Goal: Answer question/provide support: Share knowledge or assist other users

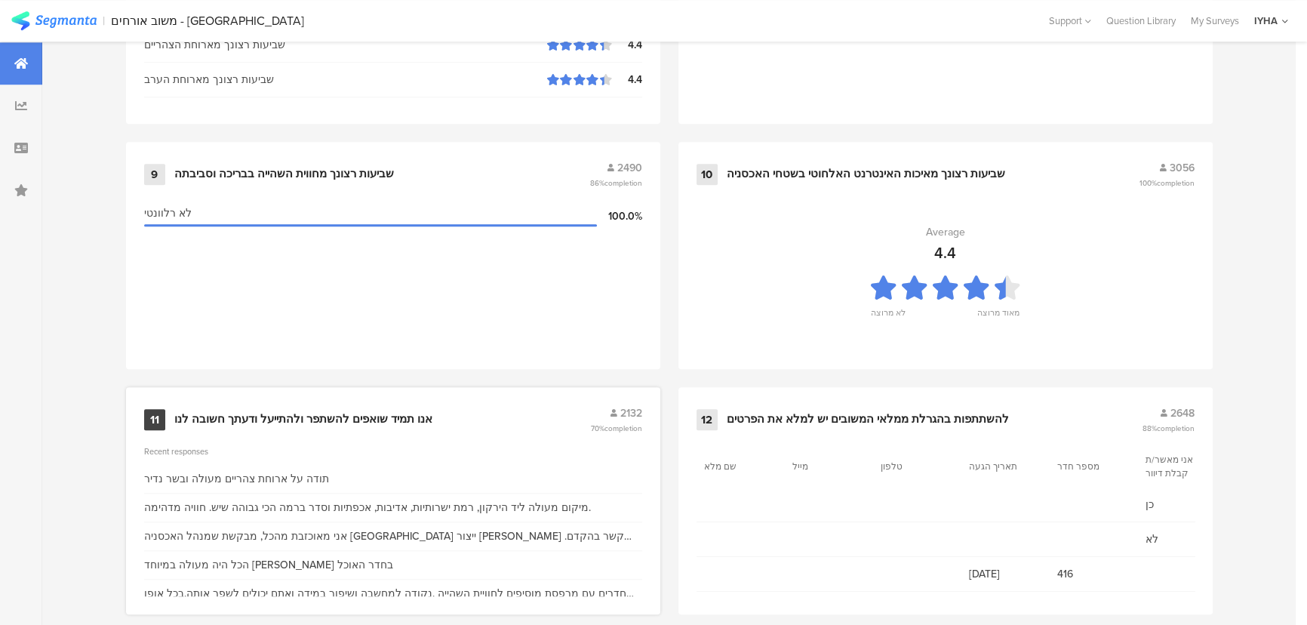
scroll to position [1585, 0]
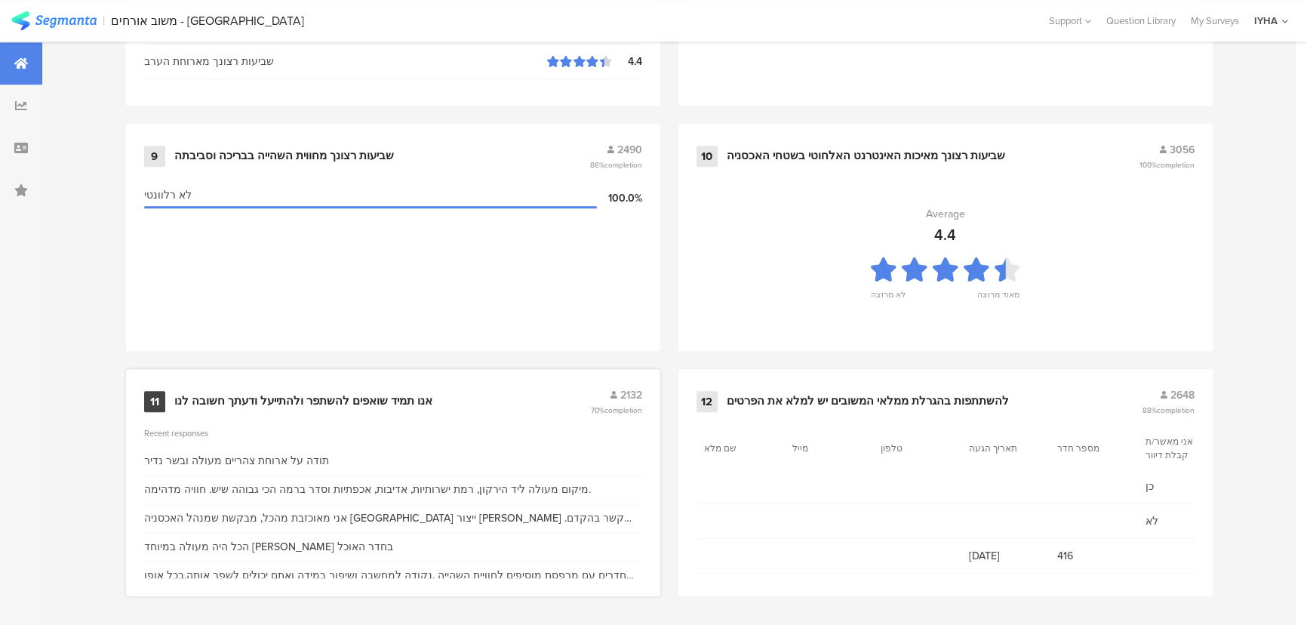
click at [395, 518] on div "אני מאוכזבת מהכל, מבקשת שמנהל האכסניה [GEOGRAPHIC_DATA] ייצור [PERSON_NAME] קשר…" at bounding box center [393, 518] width 498 height 16
click at [316, 397] on div "אנו תמיד שואפים להשתפר ולהתייעל ודעתך חשובה לנו" at bounding box center [303, 401] width 258 height 15
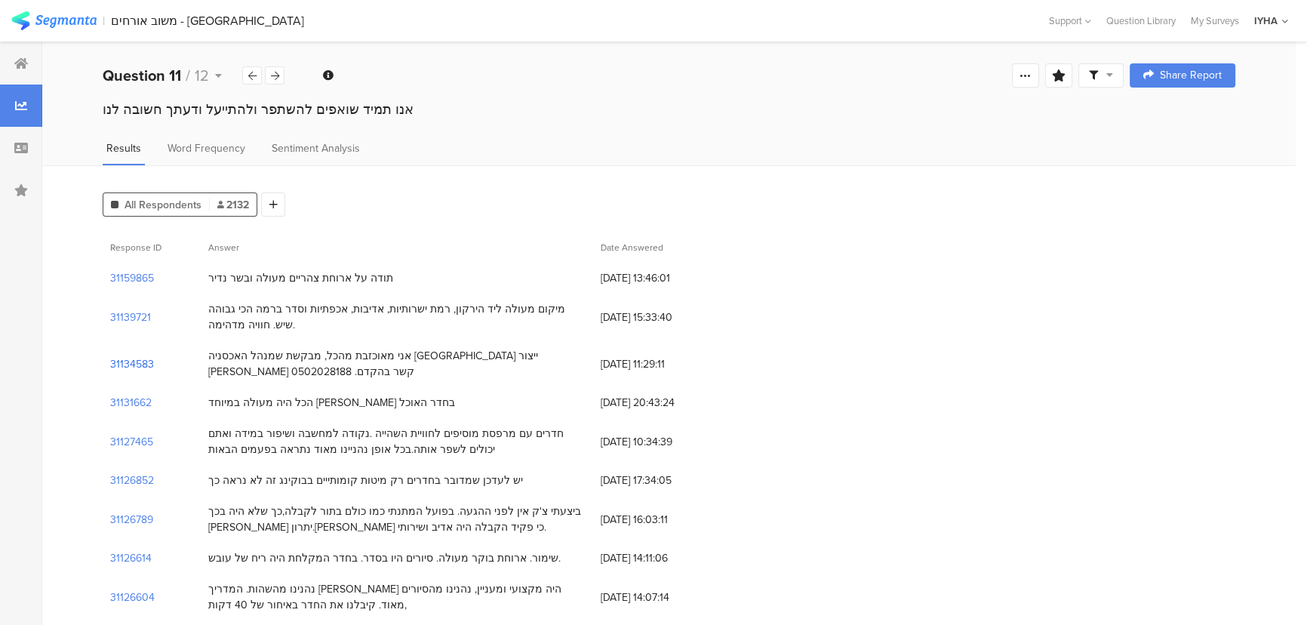
click at [134, 361] on section "31134583" at bounding box center [132, 364] width 44 height 16
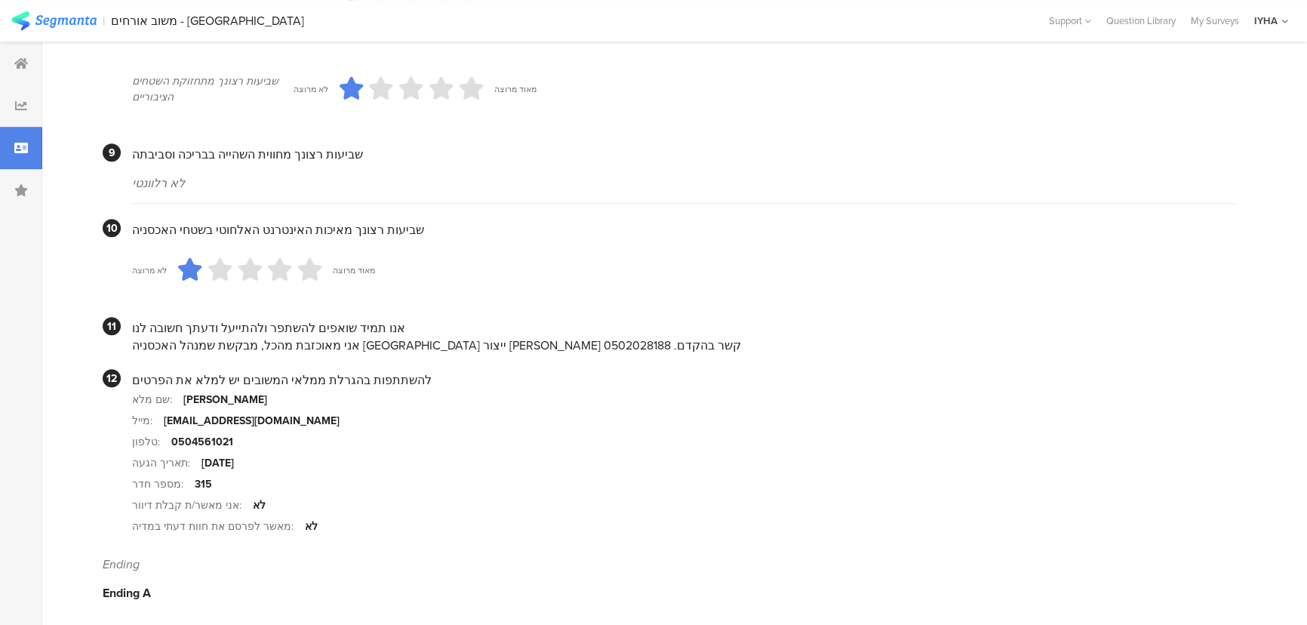
scroll to position [1379, 0]
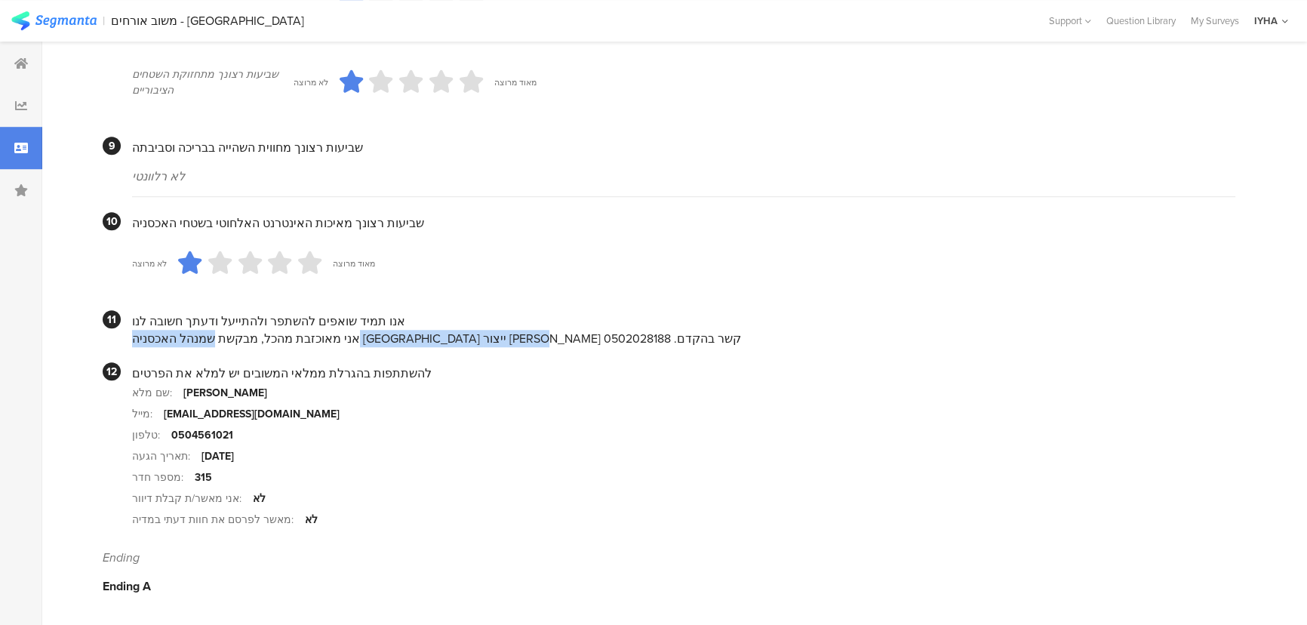
drag, startPoint x: 472, startPoint y: 342, endPoint x: 232, endPoint y: 334, distance: 239.3
click at [232, 334] on div "אני מאוכזבת מהכל, מבקשת שמנהל האכסניה [GEOGRAPHIC_DATA] ייצור [PERSON_NAME] קשר…" at bounding box center [683, 338] width 1103 height 17
click at [232, 333] on div "אני מאוכזבת מהכל, מבקשת שמנהל האכסניה [GEOGRAPHIC_DATA] ייצור [PERSON_NAME] קשר…" at bounding box center [683, 338] width 1103 height 17
drag, startPoint x: 253, startPoint y: 454, endPoint x: 387, endPoint y: 318, distance: 191.0
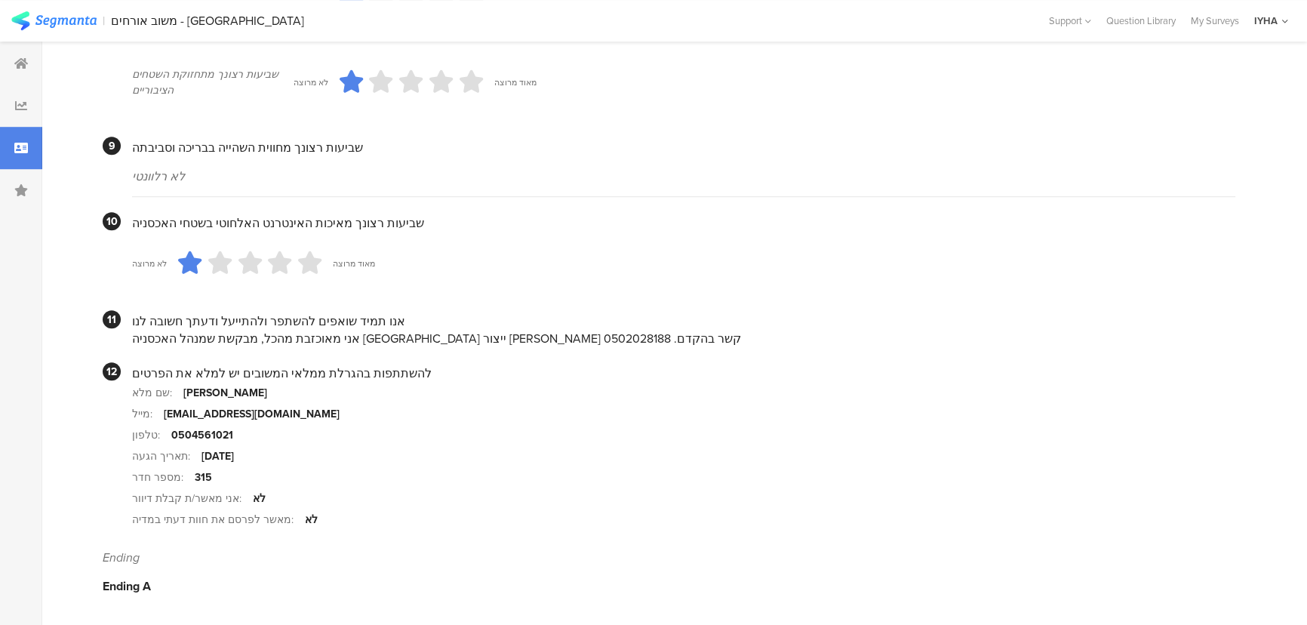
click at [352, 323] on div "אנו תמיד שואפים להשתפר ולהתייעל ודעתך חשובה לנו" at bounding box center [683, 320] width 1103 height 17
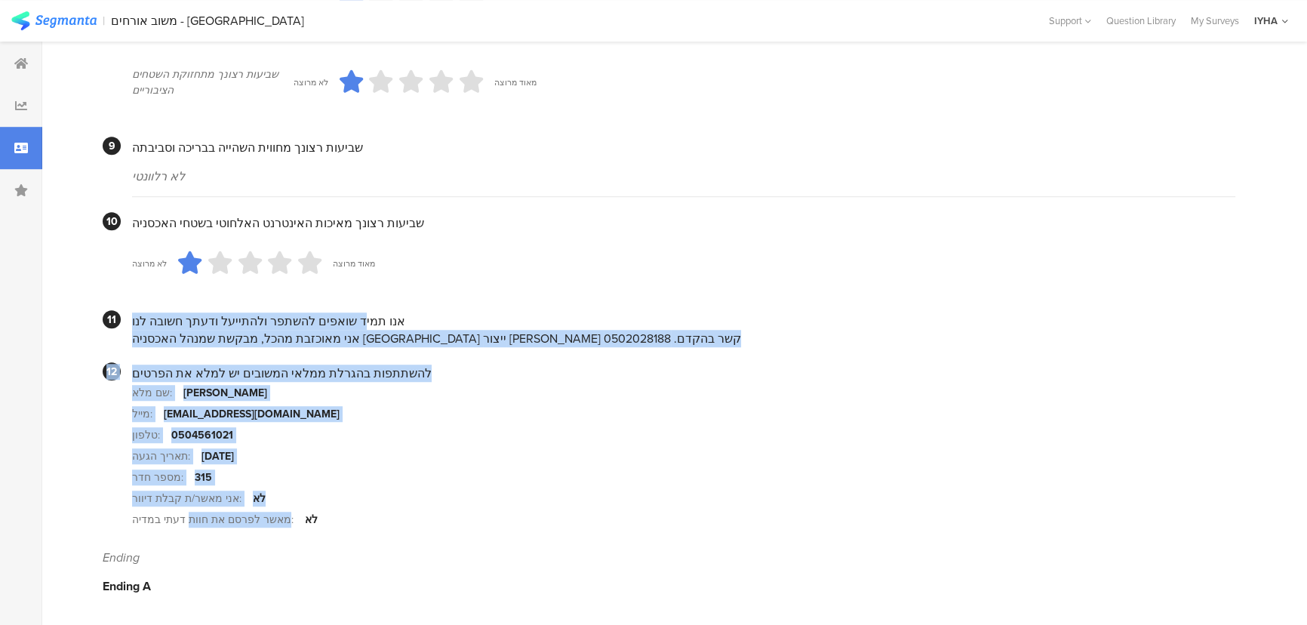
drag, startPoint x: 349, startPoint y: 322, endPoint x: 183, endPoint y: 513, distance: 253.0
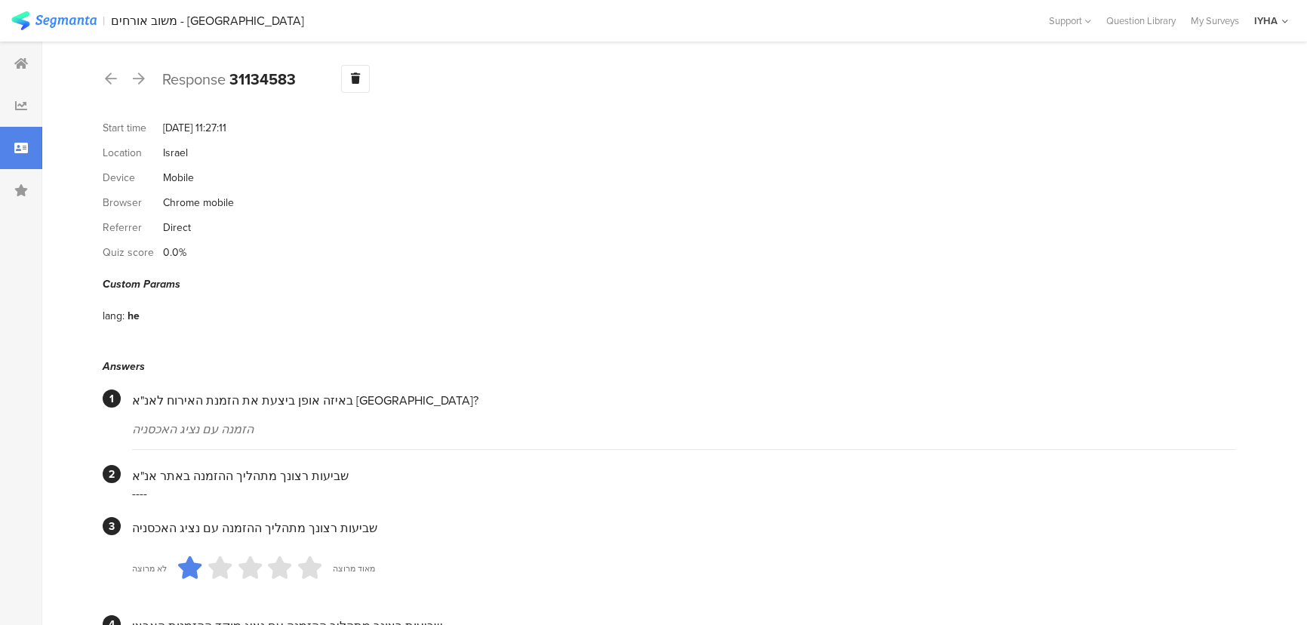
scroll to position [0, 0]
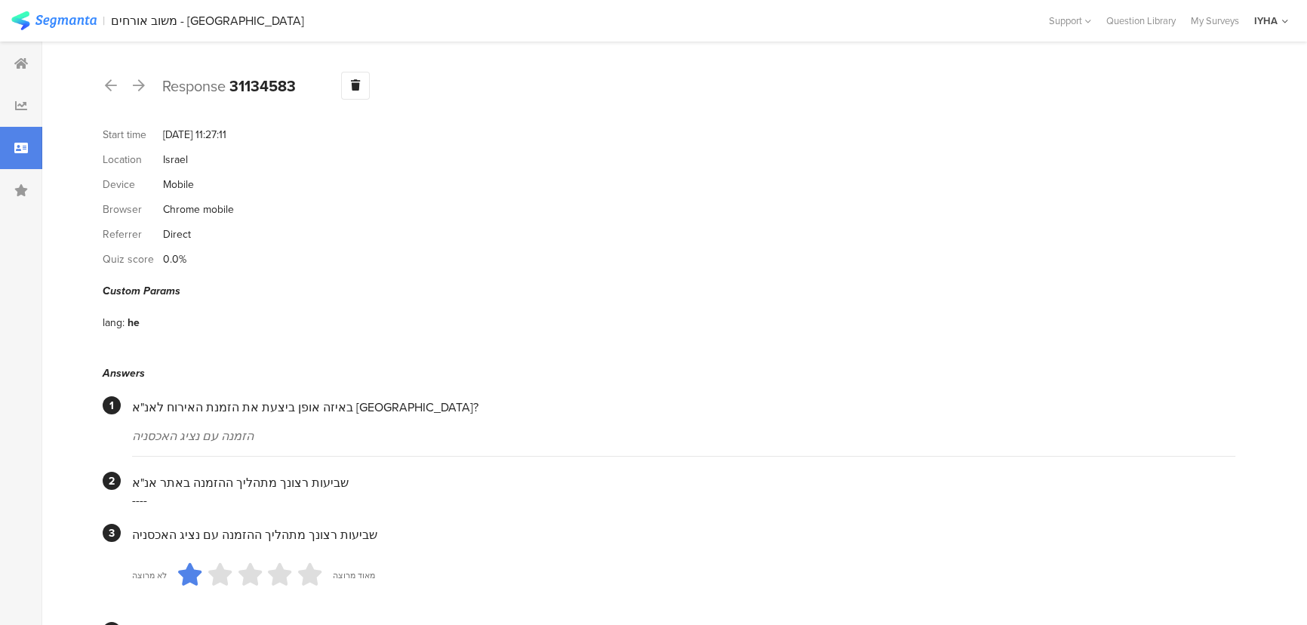
drag, startPoint x: 265, startPoint y: 134, endPoint x: 196, endPoint y: 139, distance: 68.9
click at [196, 139] on div "[DATE] 11:27:11" at bounding box center [194, 135] width 63 height 16
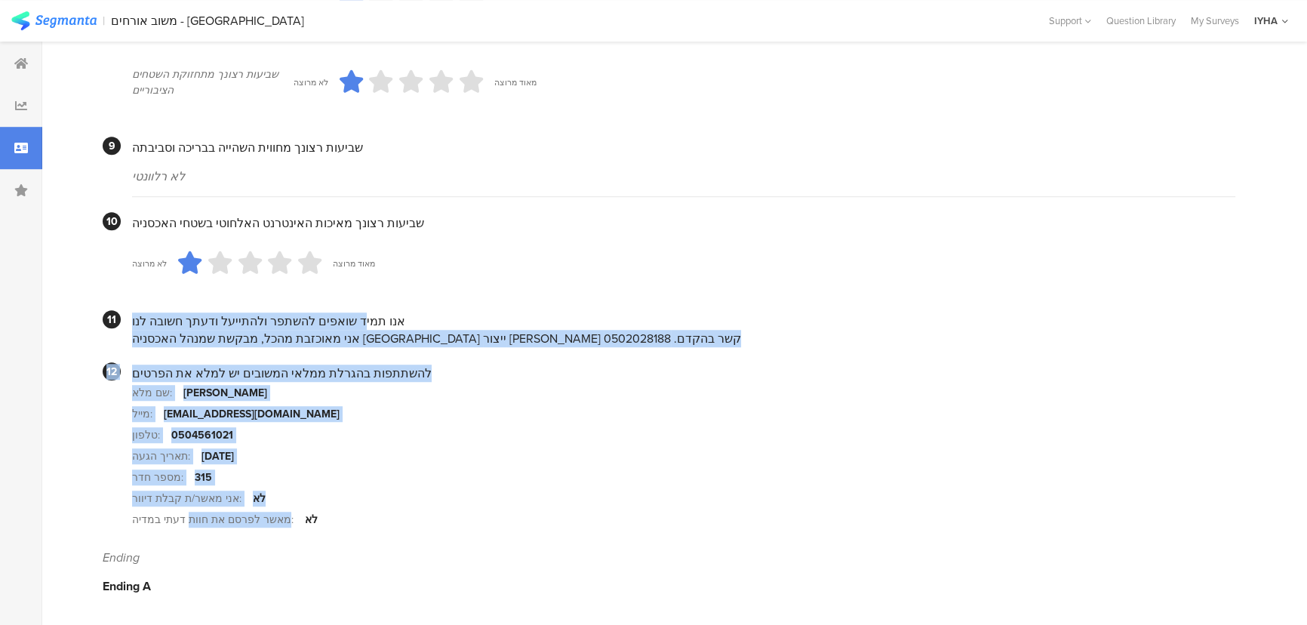
scroll to position [1379, 0]
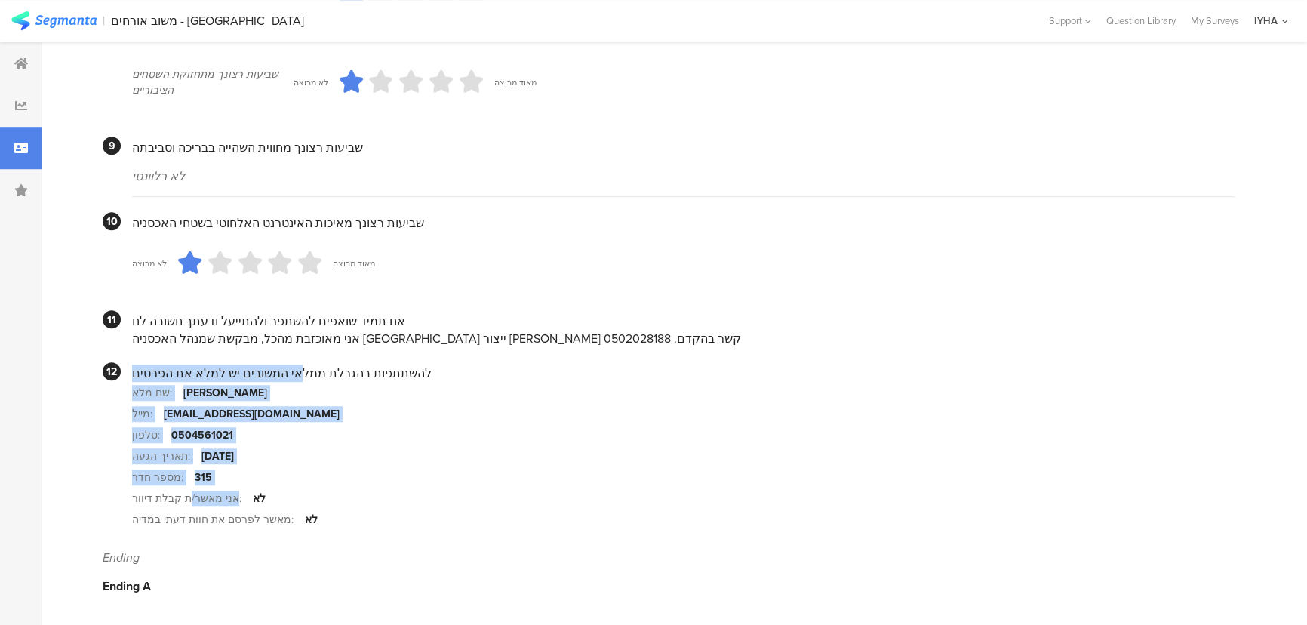
drag, startPoint x: 290, startPoint y: 377, endPoint x: 184, endPoint y: 488, distance: 153.2
click at [184, 488] on div "להשתתפות בהגרלת ממלאי המשובים יש למלא את הפרטים שם מלא: [PERSON_NAME]: [EMAIL_A…" at bounding box center [683, 446] width 1103 height 168
click at [214, 503] on div "אני מאשר/ת קבלת דיוור:" at bounding box center [192, 498] width 121 height 16
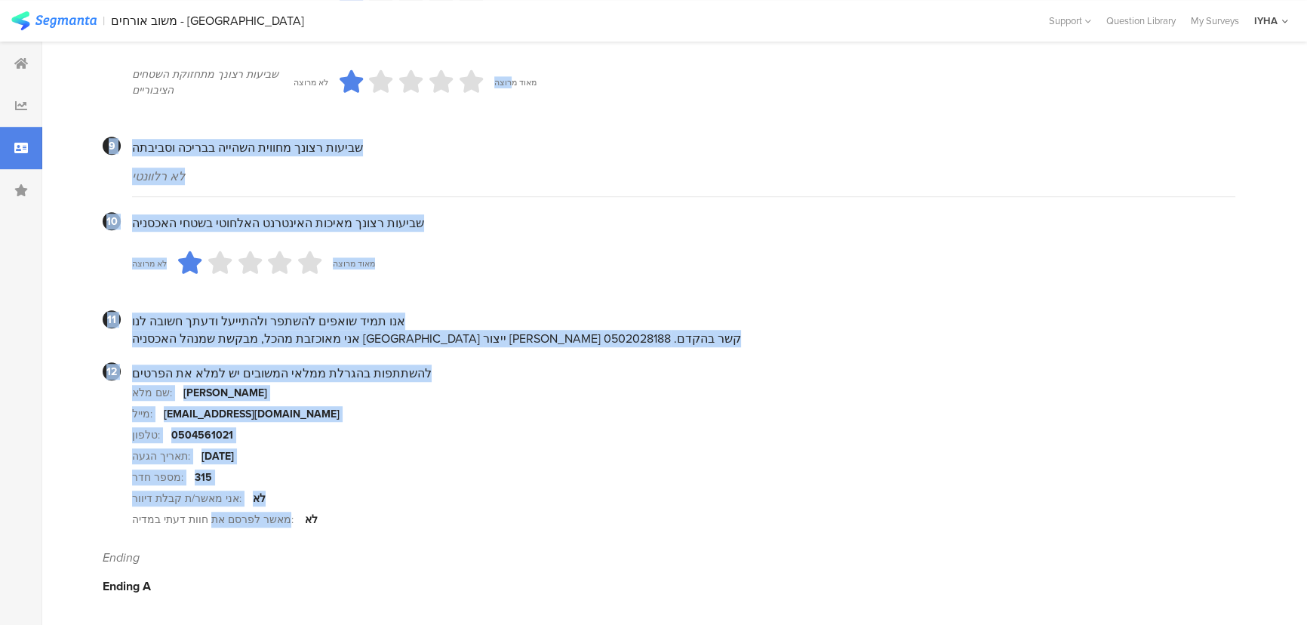
drag, startPoint x: 205, startPoint y: 524, endPoint x: 525, endPoint y: 106, distance: 527.0
click at [315, 384] on section "שם מלא: [PERSON_NAME]" at bounding box center [683, 392] width 1103 height 21
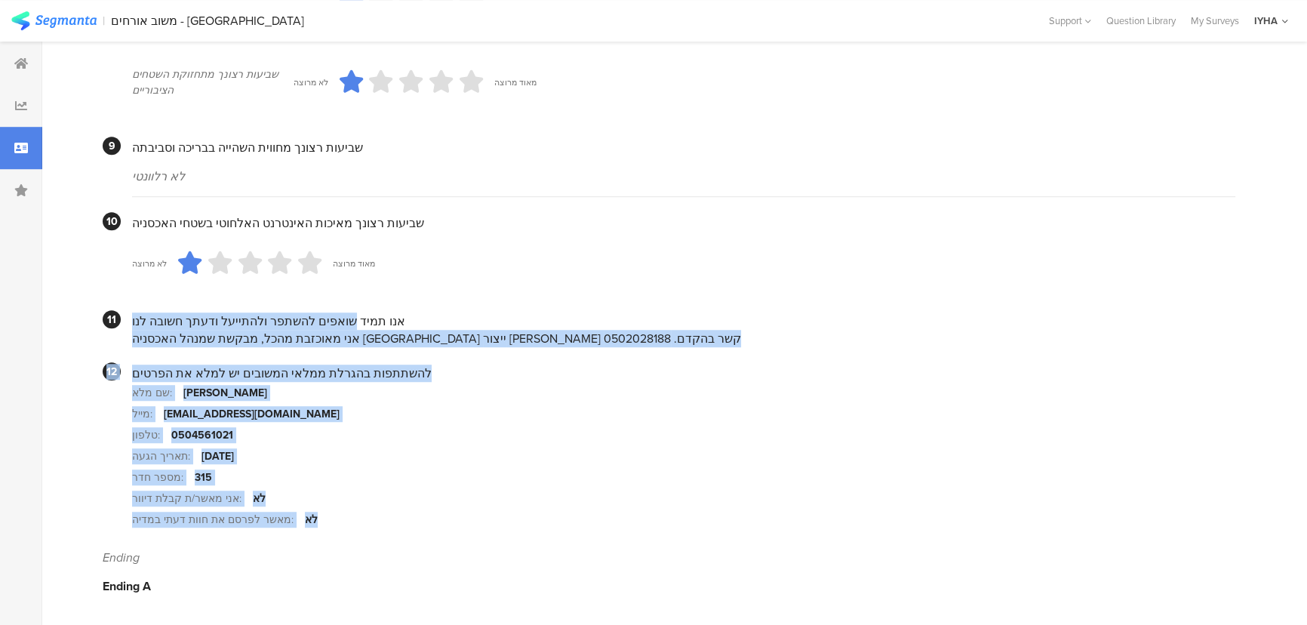
drag, startPoint x: 339, startPoint y: 321, endPoint x: 414, endPoint y: 523, distance: 215.1
click at [382, 475] on section "מספר חדר: 315" at bounding box center [683, 476] width 1103 height 21
drag, startPoint x: 397, startPoint y: 318, endPoint x: 419, endPoint y: 490, distance: 174.2
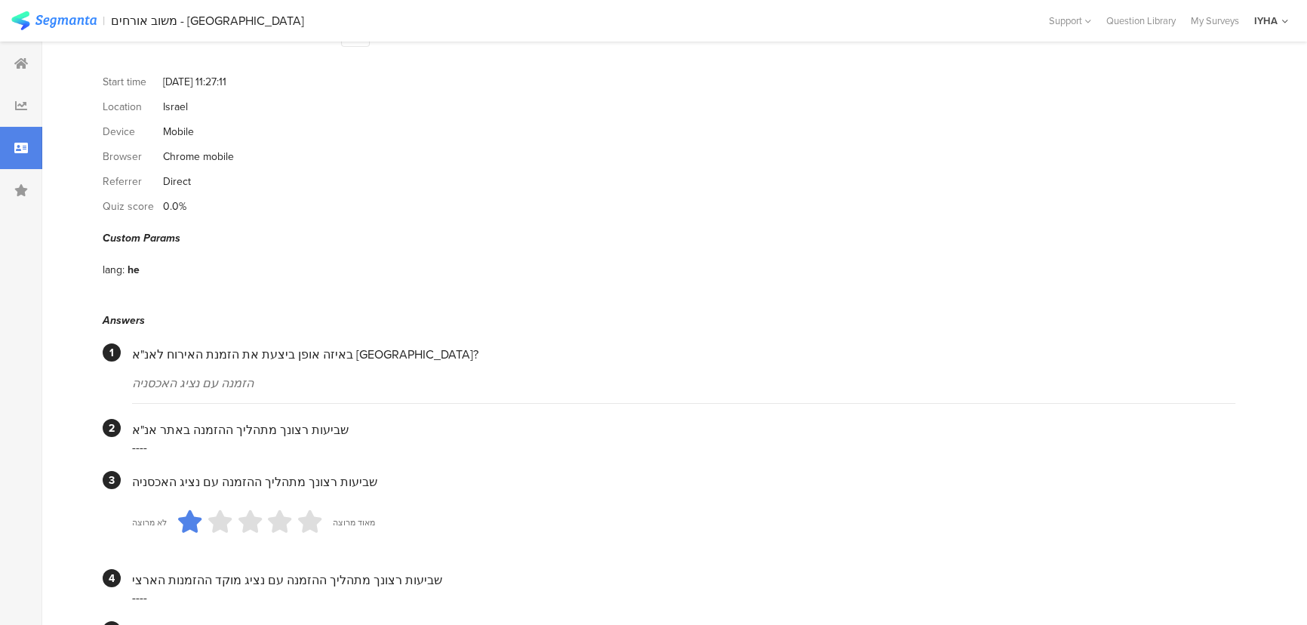
scroll to position [0, 0]
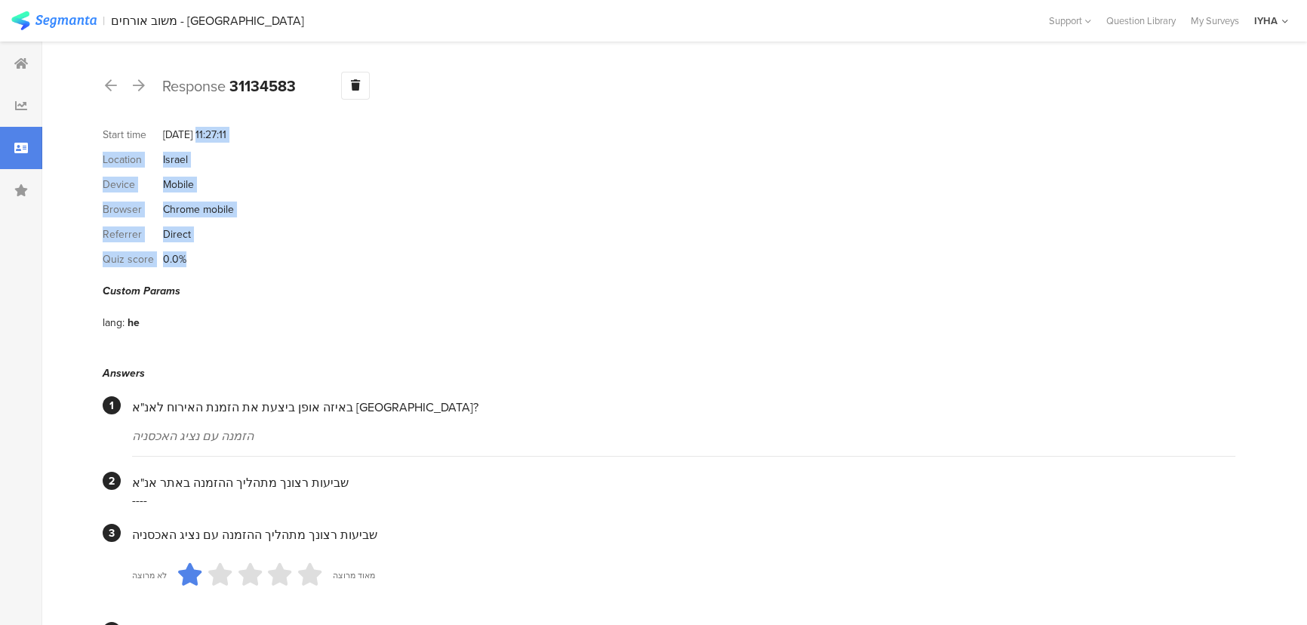
drag, startPoint x: 196, startPoint y: 137, endPoint x: 208, endPoint y: 272, distance: 136.4
click at [218, 254] on section "Start time [DATE] 11:27:11 Location [GEOGRAPHIC_DATA] Device Mobile Browser Chr…" at bounding box center [669, 196] width 1133 height 149
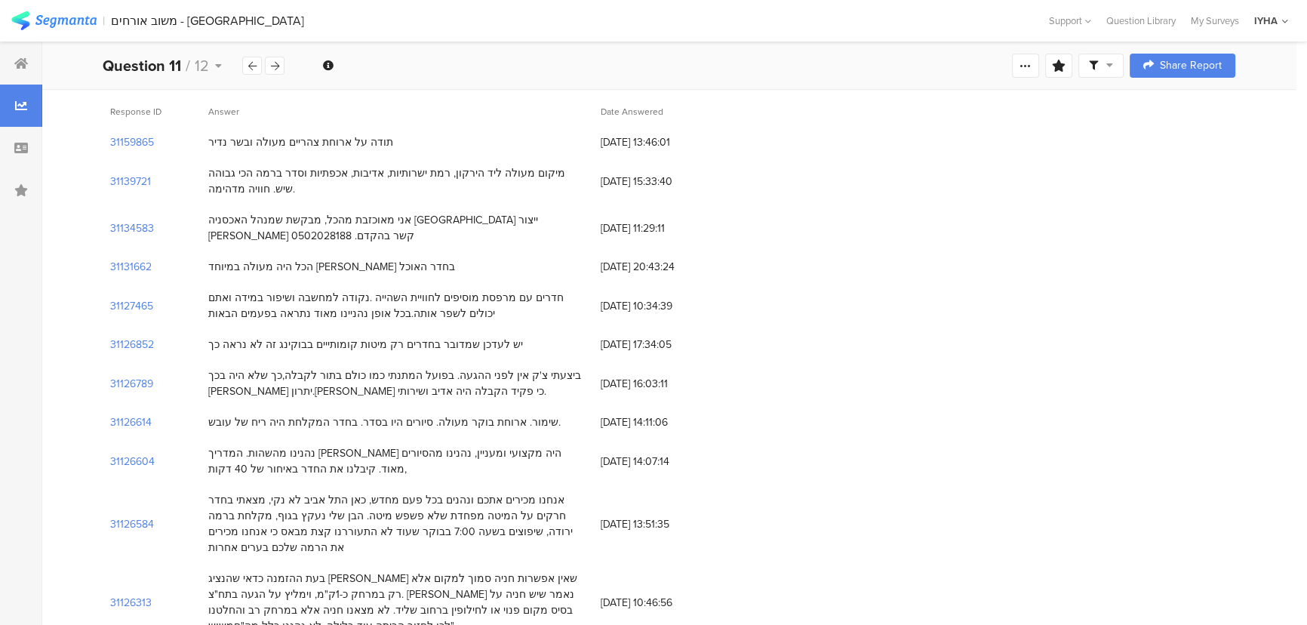
scroll to position [137, 0]
